Goal: Task Accomplishment & Management: Use online tool/utility

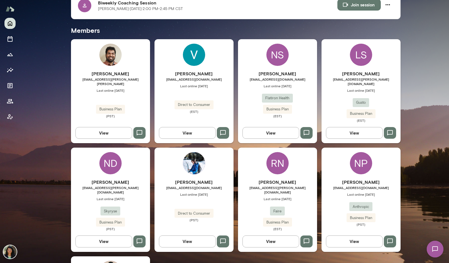
scroll to position [132, 0]
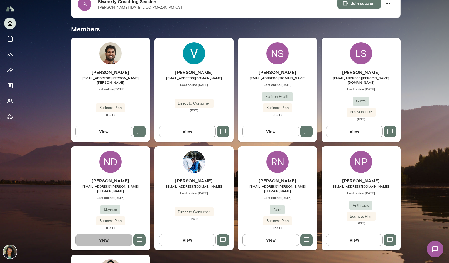
click at [112, 234] on button "View" at bounding box center [103, 240] width 57 height 12
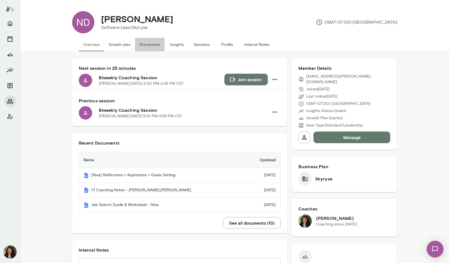
click at [142, 42] on button "Documents" at bounding box center [149, 44] width 29 height 13
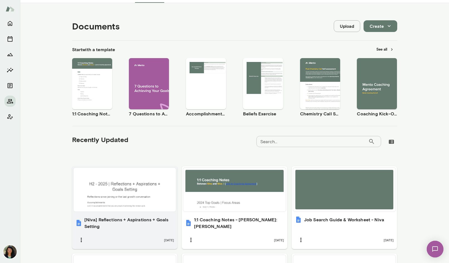
scroll to position [47, 0]
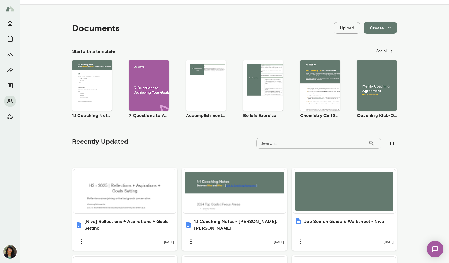
click at [376, 28] on button "Create" at bounding box center [380, 28] width 34 height 12
click at [382, 50] on li "Spreadsheet" at bounding box center [385, 51] width 43 height 10
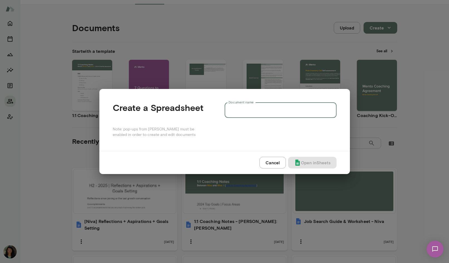
click at [265, 109] on input "Document name" at bounding box center [280, 110] width 112 height 16
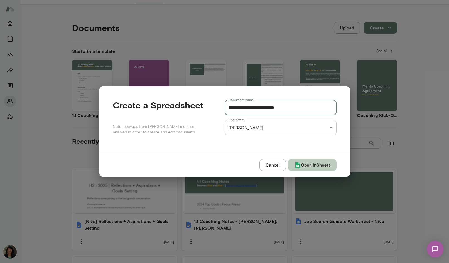
type input "**********"
click at [300, 166] on button "Open in Sheets" at bounding box center [312, 165] width 48 height 12
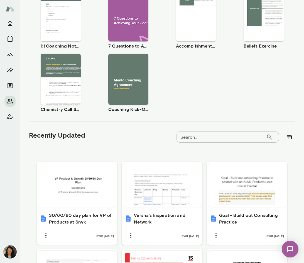
scroll to position [116, 0]
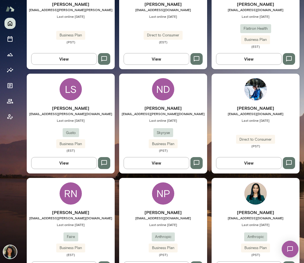
scroll to position [201, 0]
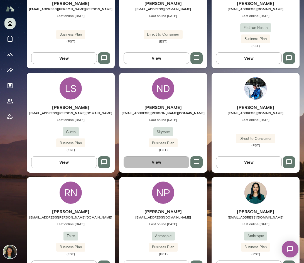
click at [150, 164] on button "View" at bounding box center [156, 162] width 66 height 12
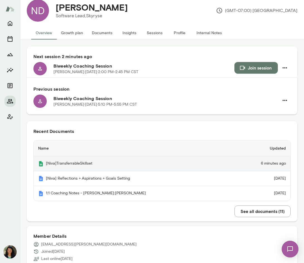
scroll to position [12, 0]
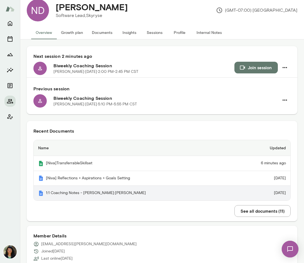
click at [75, 197] on th "1:1 Coaching Notes - [PERSON_NAME]:[PERSON_NAME]" at bounding box center [133, 193] width 199 height 15
